Goal: Task Accomplishment & Management: Use online tool/utility

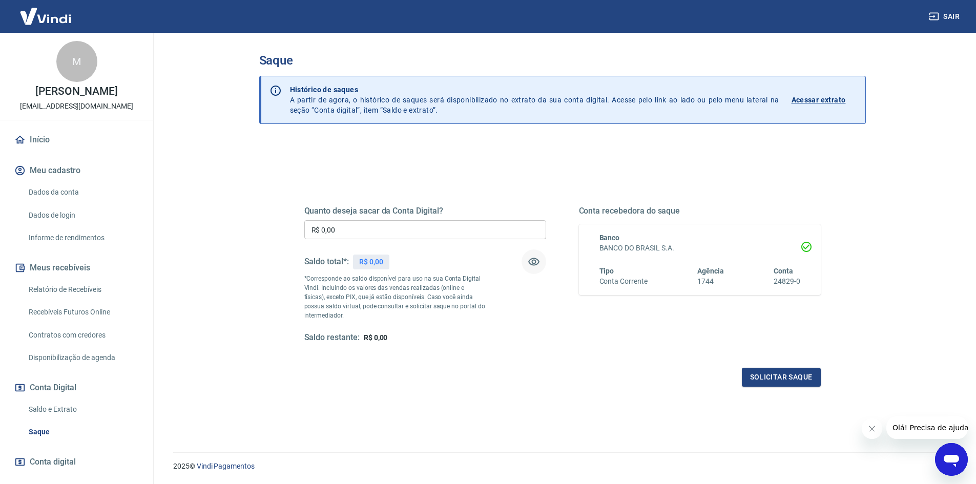
click at [530, 262] on icon "button" at bounding box center [534, 262] width 12 height 12
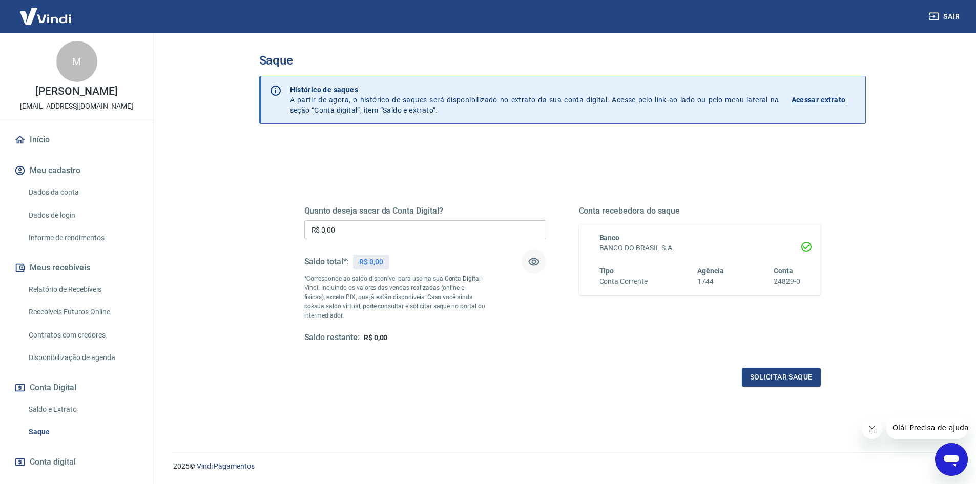
click at [530, 262] on icon "button" at bounding box center [534, 262] width 12 height 12
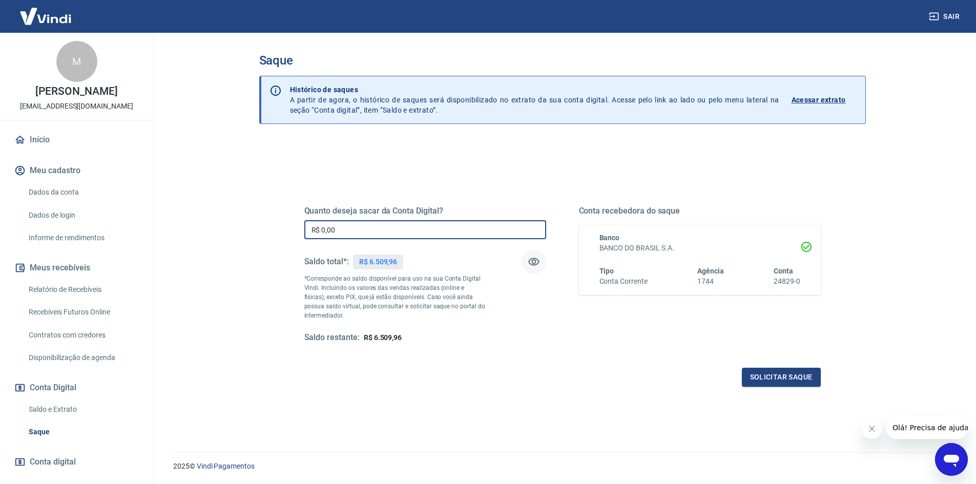
click at [405, 223] on input "R$ 0,00" at bounding box center [425, 229] width 242 height 19
type input "R$ 6.509,96"
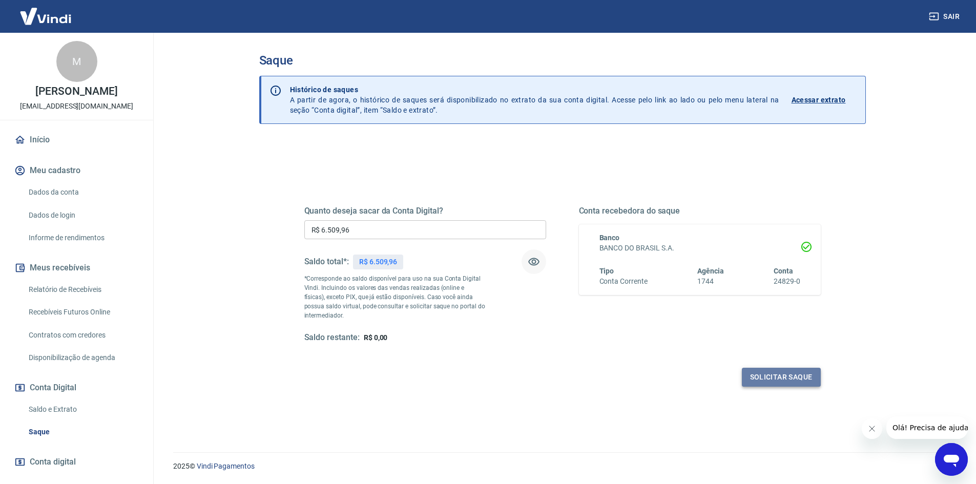
click at [788, 370] on button "Solicitar saque" at bounding box center [781, 377] width 79 height 19
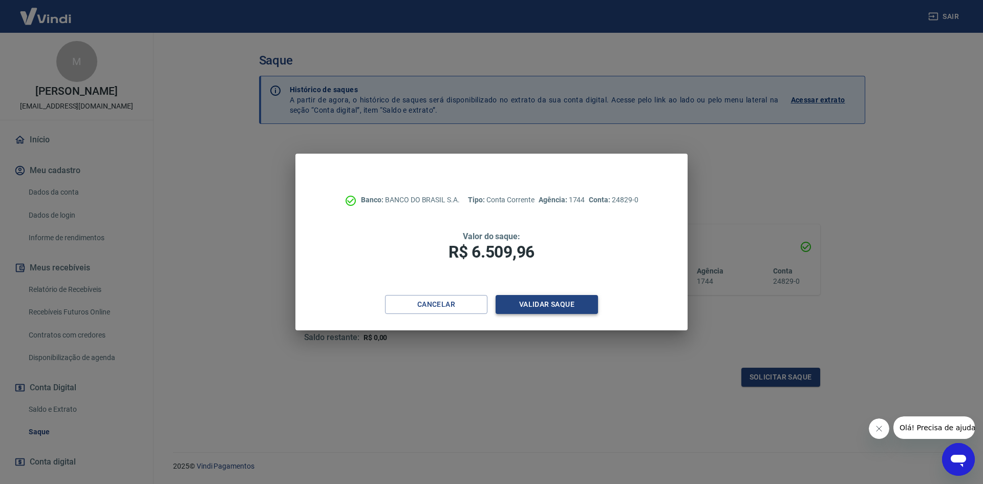
click at [557, 299] on button "Validar saque" at bounding box center [547, 304] width 102 height 19
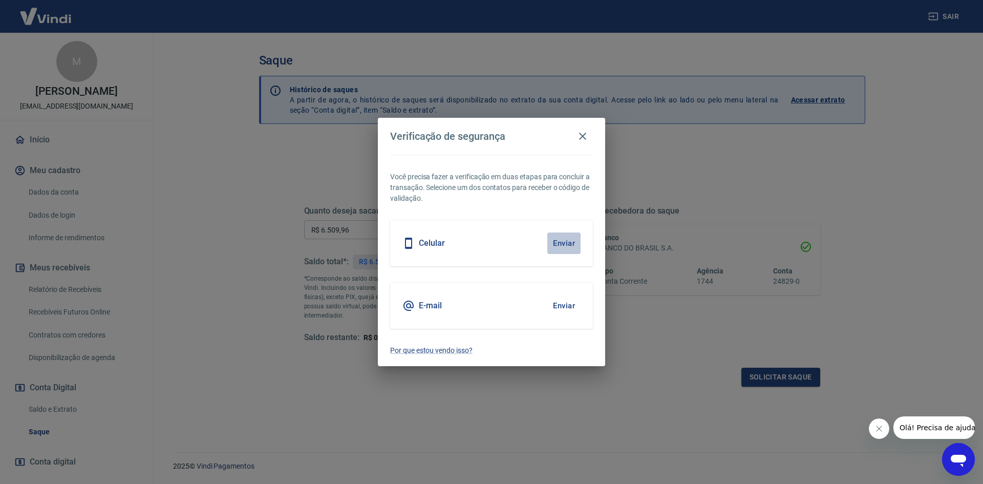
click at [571, 241] on button "Enviar" at bounding box center [564, 244] width 33 height 22
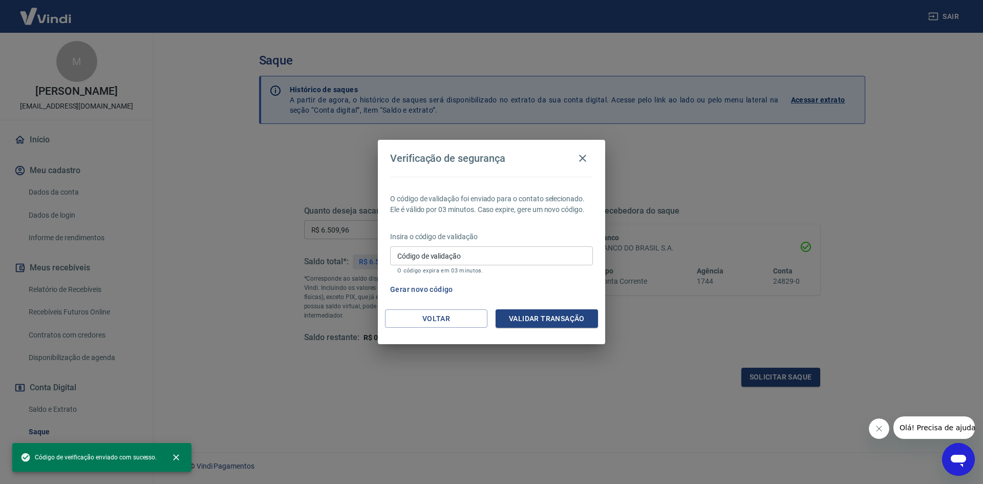
click at [430, 291] on button "Gerar novo código" at bounding box center [421, 289] width 71 height 19
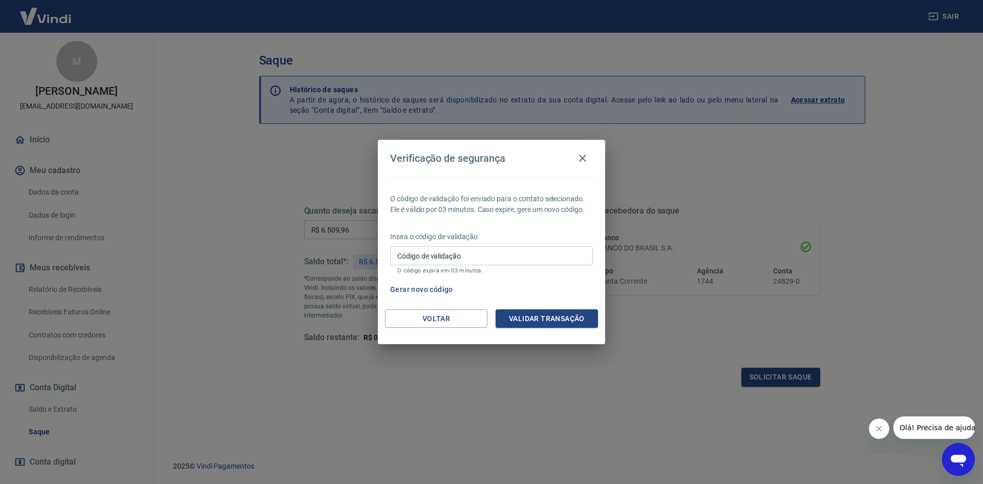
click at [429, 328] on div "Voltar Validar transação" at bounding box center [491, 326] width 227 height 35
click at [466, 311] on button "Voltar" at bounding box center [436, 318] width 102 height 19
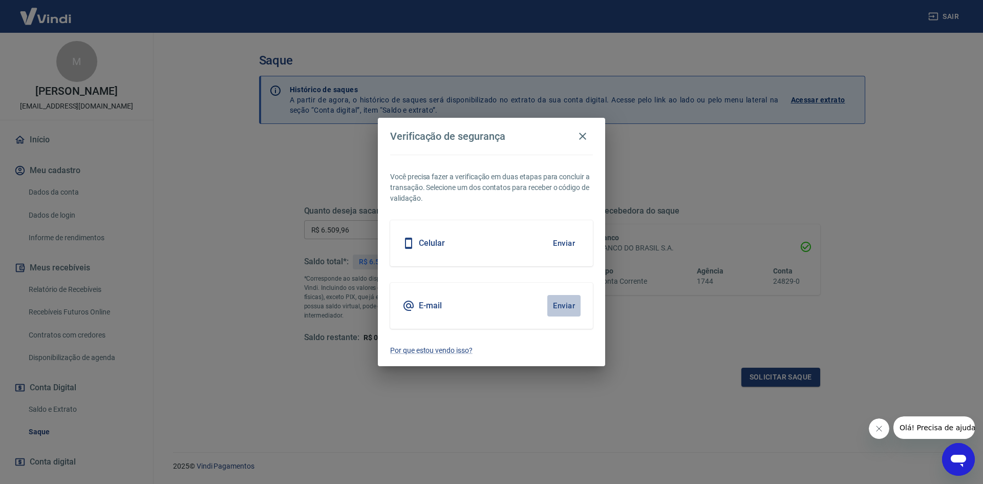
click at [562, 310] on button "Enviar" at bounding box center [564, 306] width 33 height 22
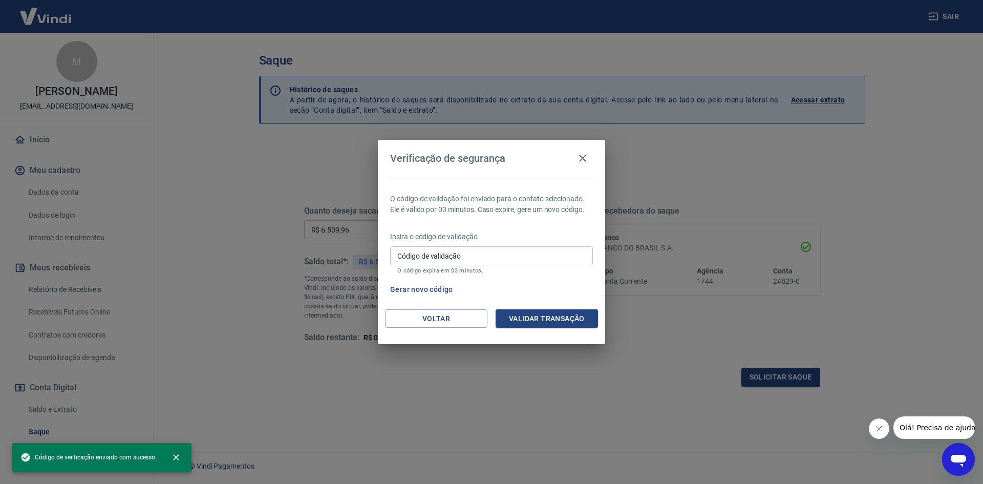
click at [440, 262] on input "Código de validação" at bounding box center [491, 255] width 203 height 19
paste input "952905"
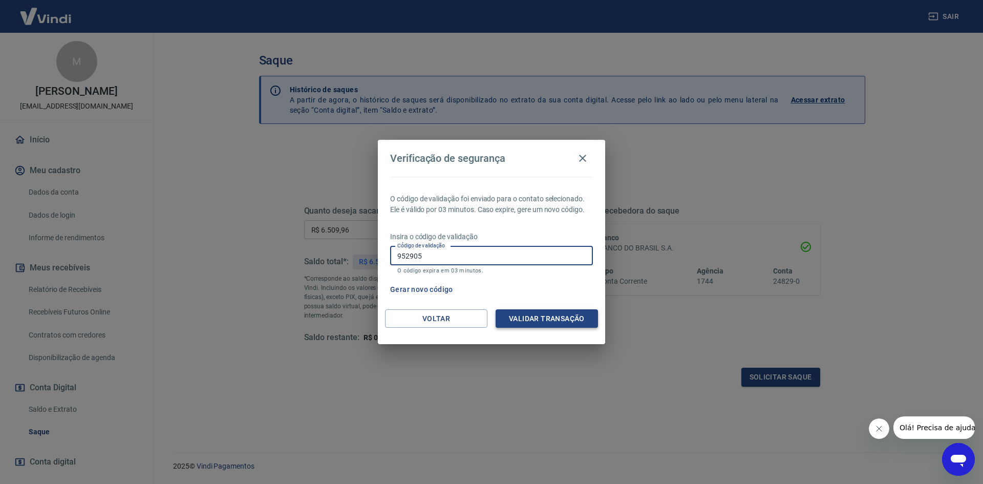
type input "952905"
click at [529, 311] on button "Validar transação" at bounding box center [547, 318] width 102 height 19
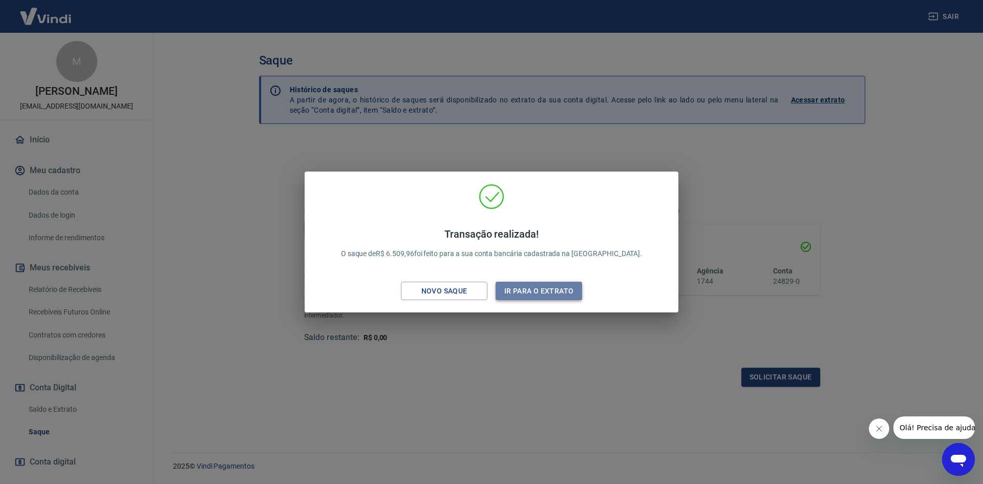
click at [534, 284] on button "Ir para o extrato" at bounding box center [539, 291] width 87 height 19
